Goal: Find specific page/section: Find specific page/section

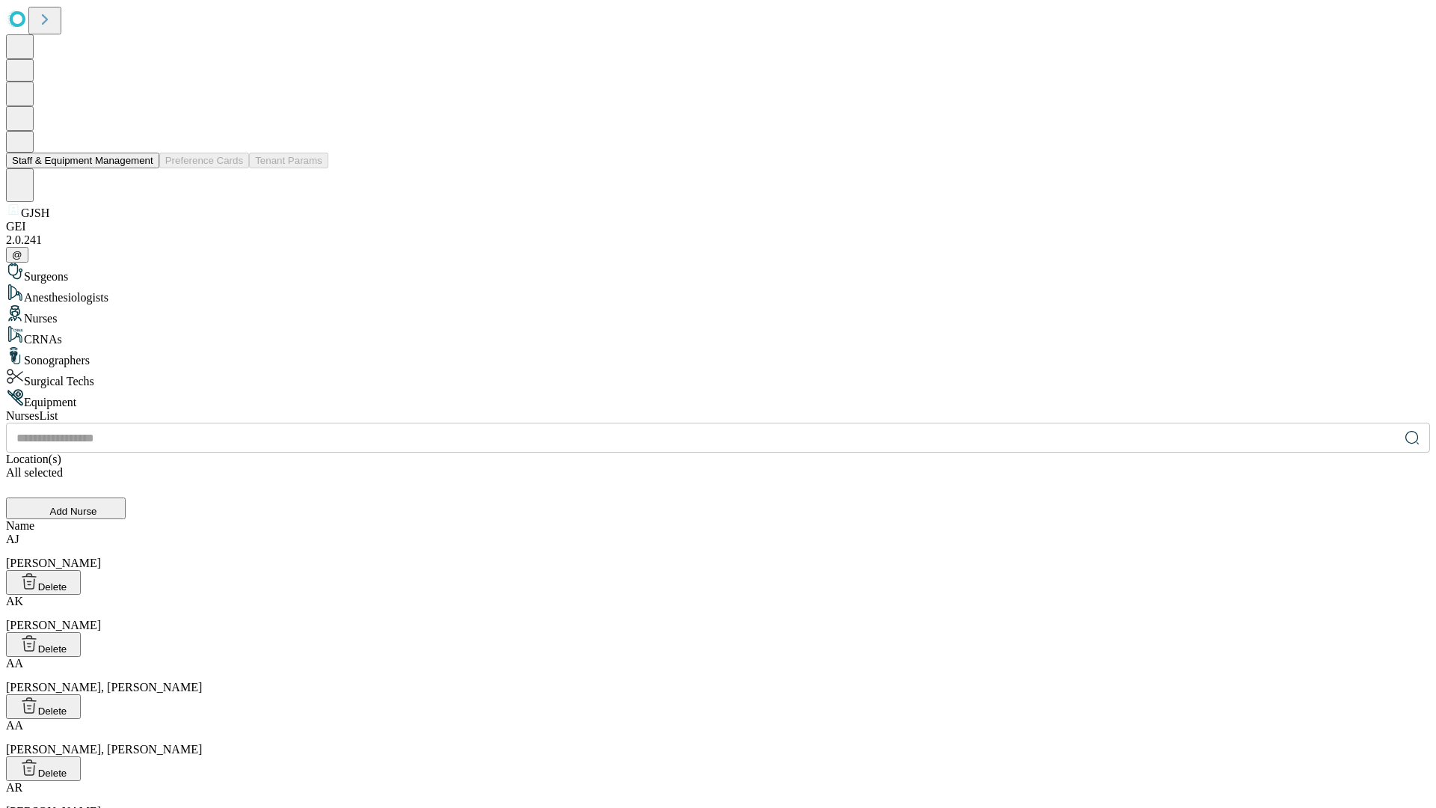
click at [143, 168] on button "Staff & Equipment Management" at bounding box center [82, 161] width 153 height 16
